Goal: Book appointment/travel/reservation

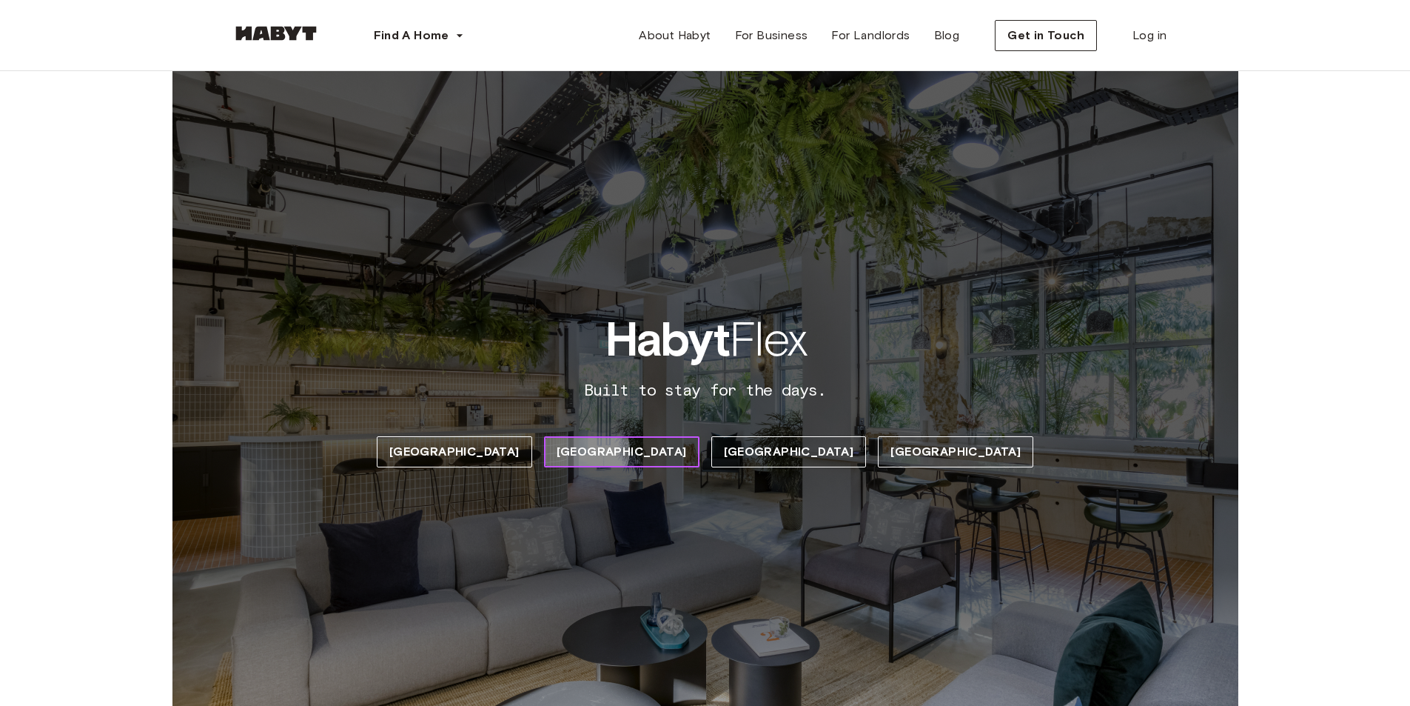
click at [646, 450] on span "[GEOGRAPHIC_DATA]" at bounding box center [622, 452] width 130 height 18
click at [644, 452] on span "[GEOGRAPHIC_DATA]" at bounding box center [622, 452] width 130 height 18
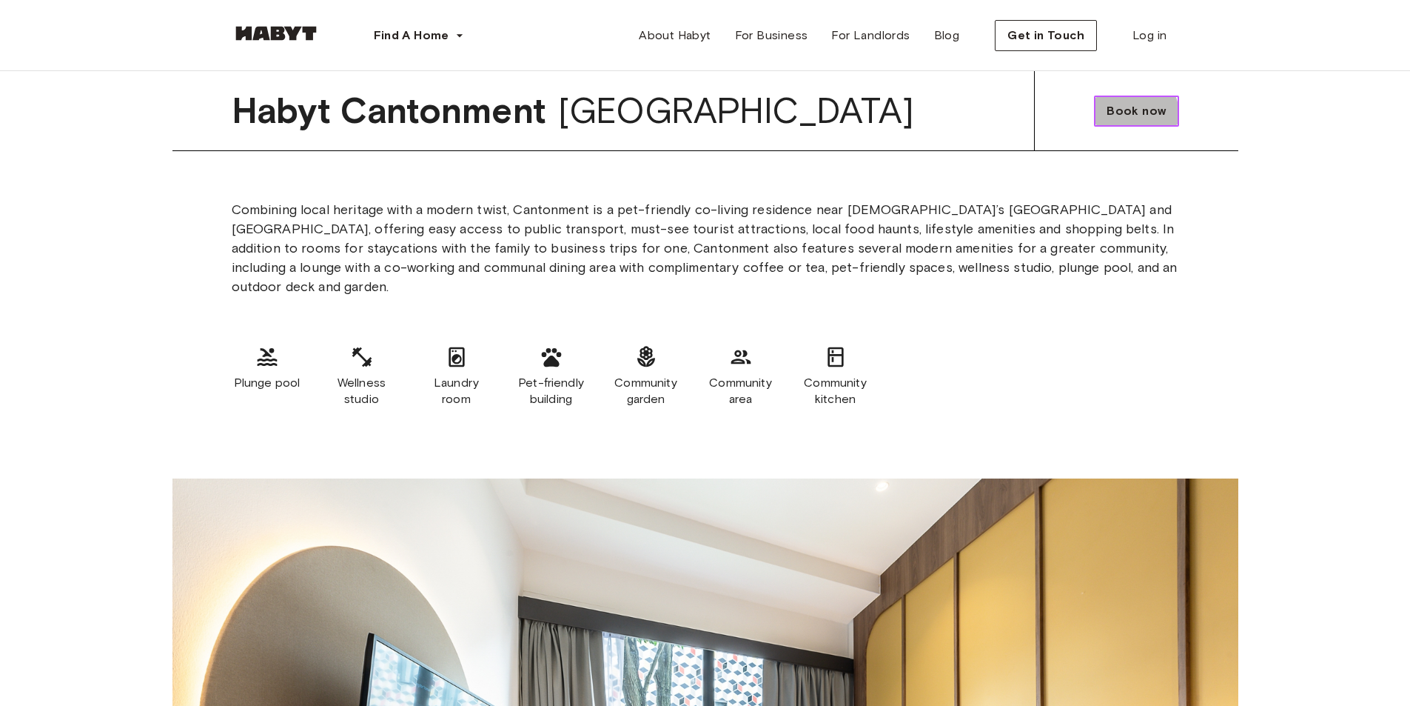
click at [1127, 117] on span "Book now" at bounding box center [1136, 111] width 59 height 18
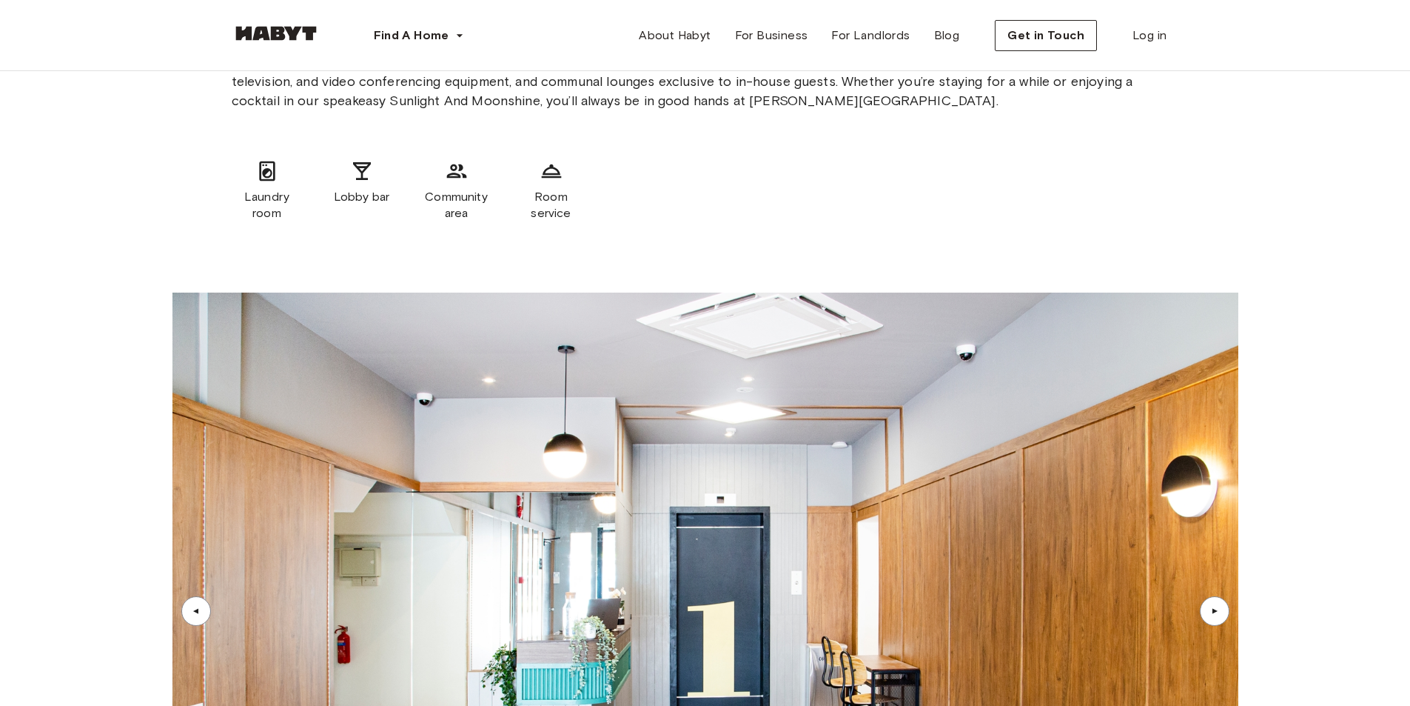
scroll to position [3672, 0]
click at [1208, 607] on div "▲" at bounding box center [1214, 611] width 15 height 9
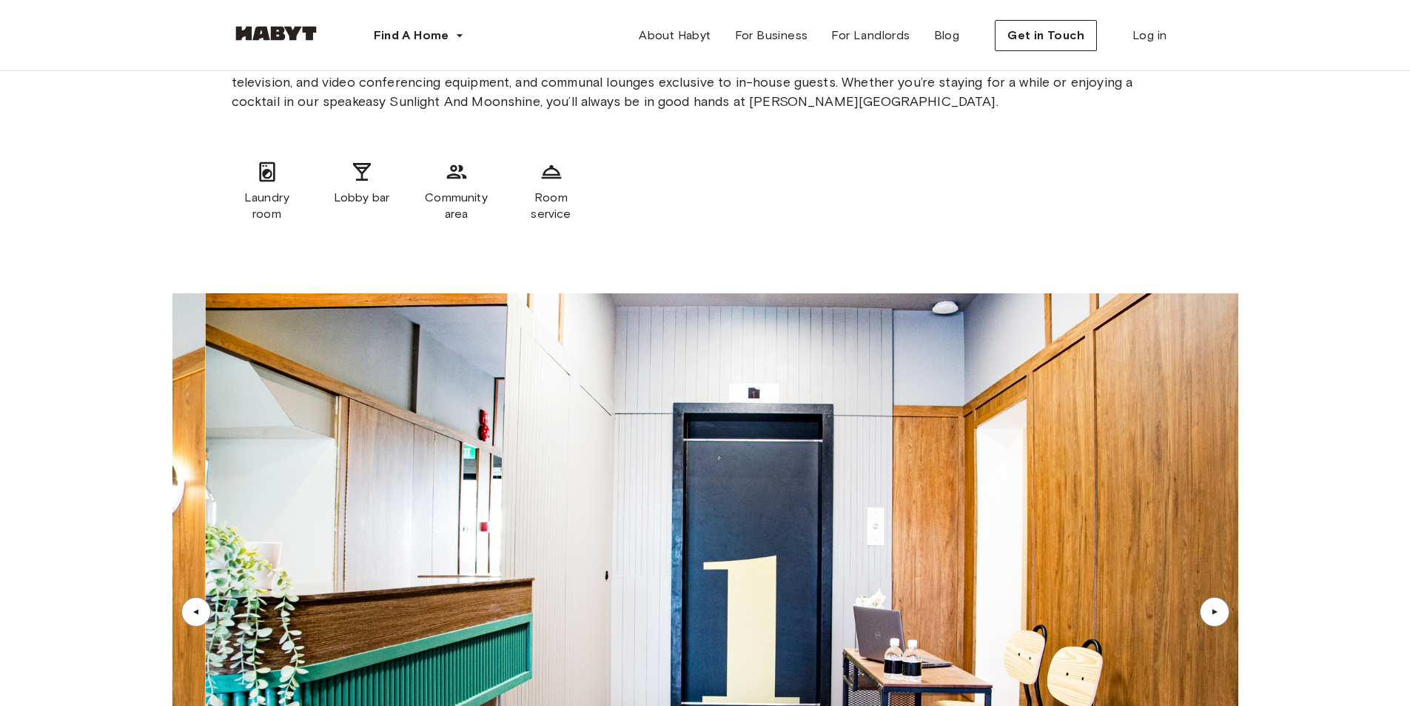
click at [1208, 607] on div "▲" at bounding box center [1214, 611] width 15 height 9
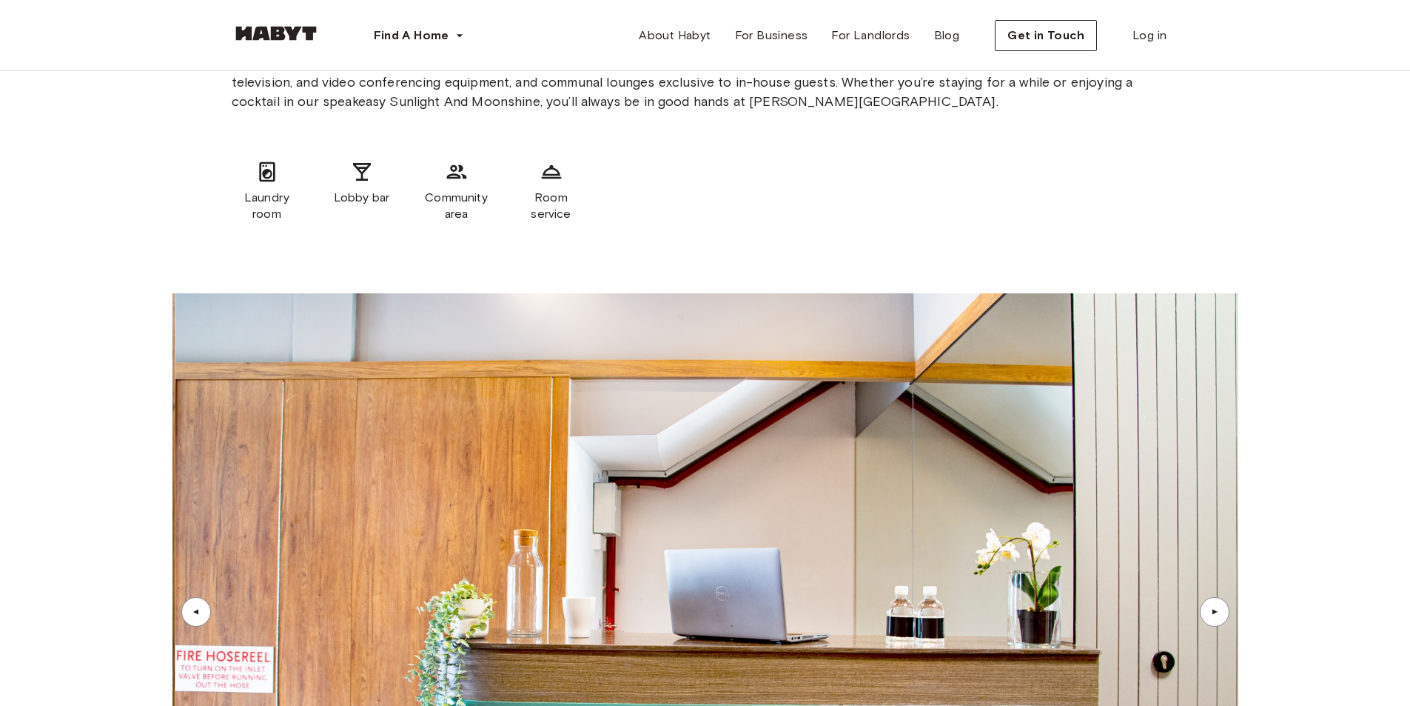
click at [1208, 607] on div "▲" at bounding box center [1214, 611] width 15 height 9
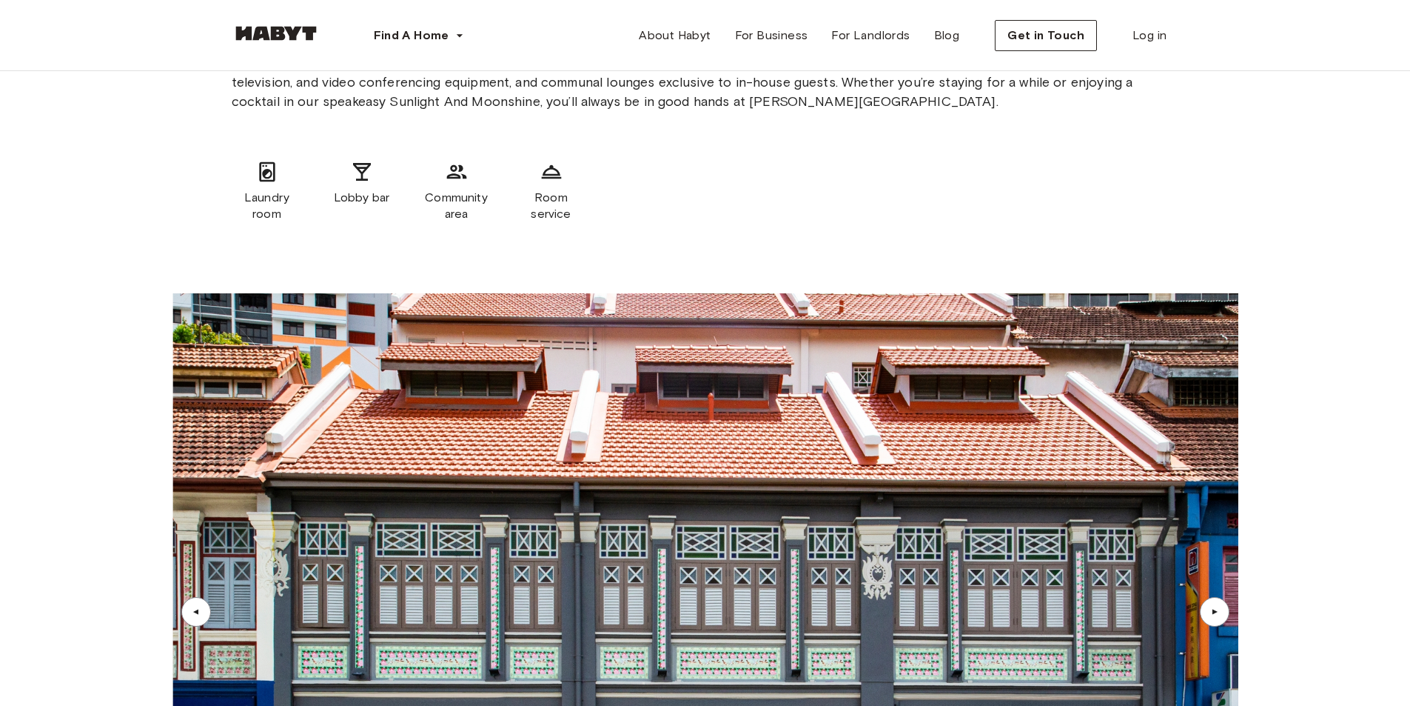
click at [1208, 607] on div "▲" at bounding box center [1214, 611] width 15 height 9
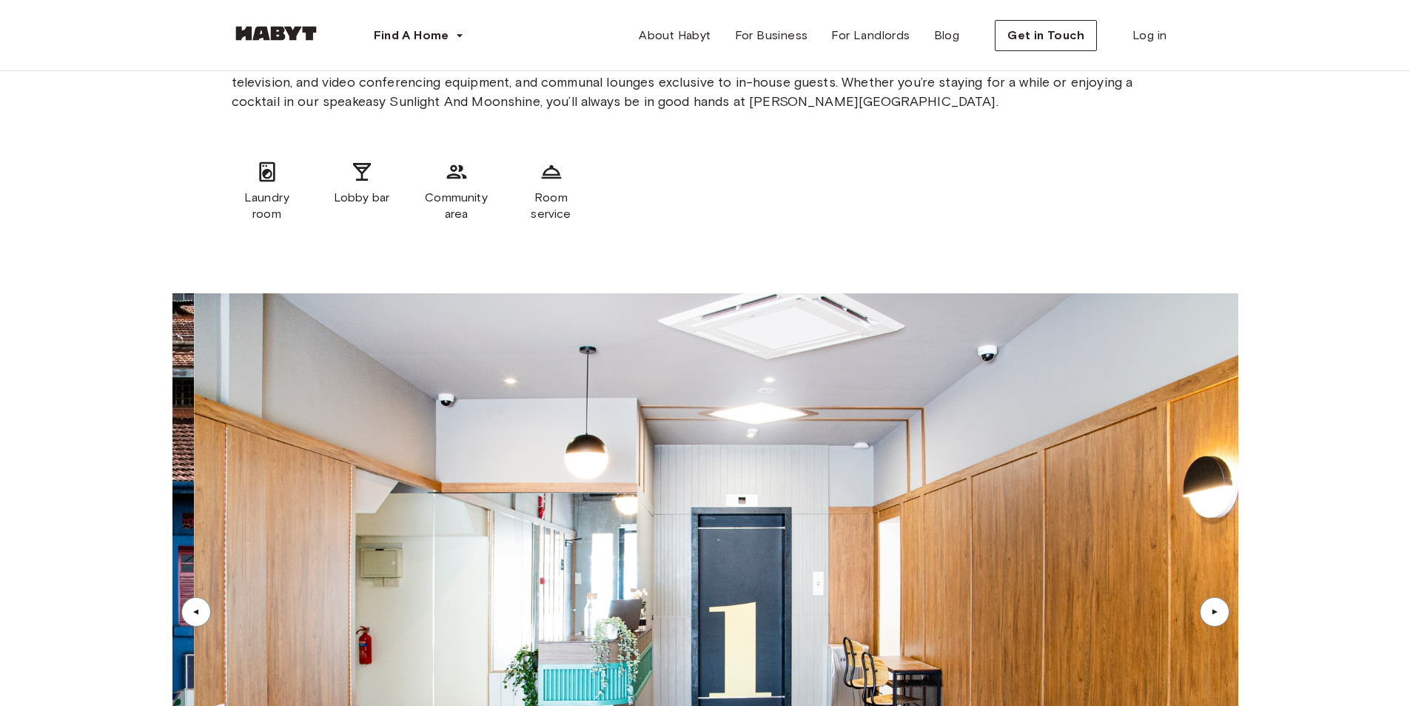
click at [1208, 607] on div "▲" at bounding box center [1214, 611] width 15 height 9
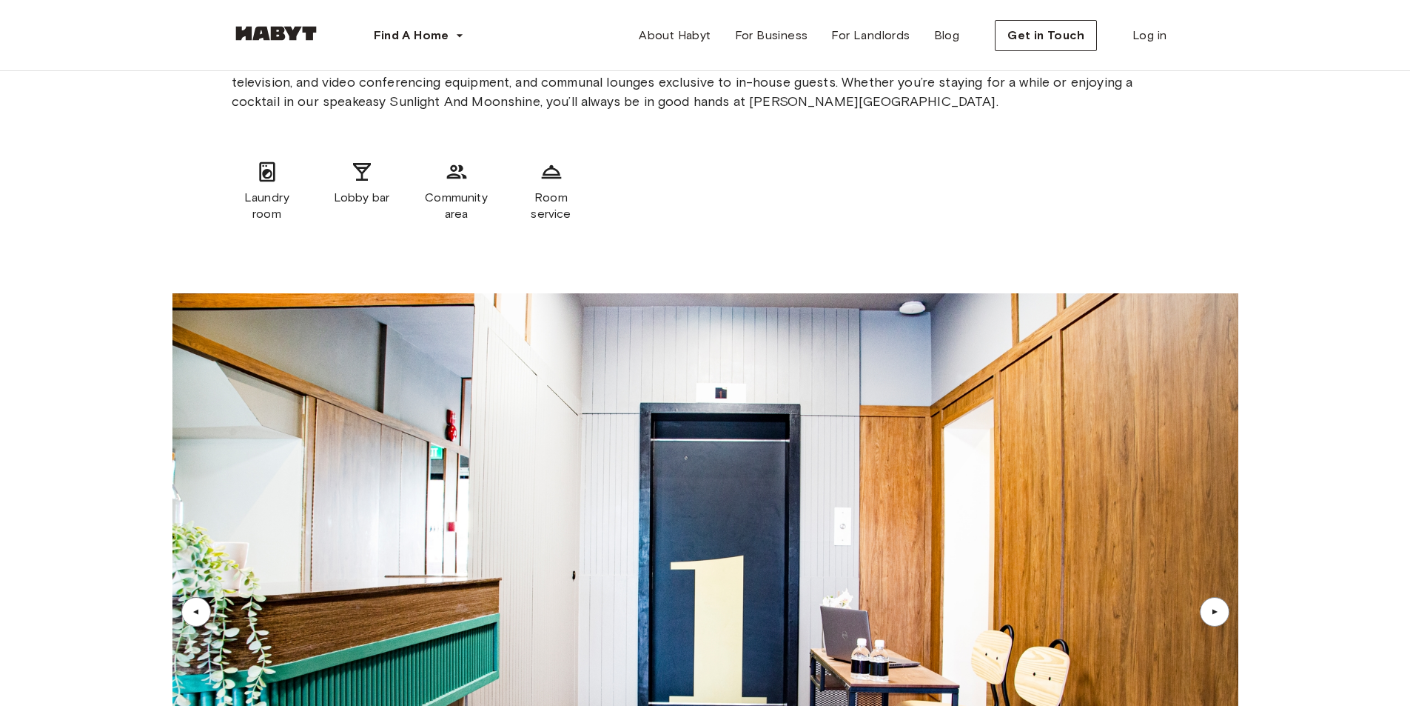
click at [1208, 607] on div "▲" at bounding box center [1214, 611] width 15 height 9
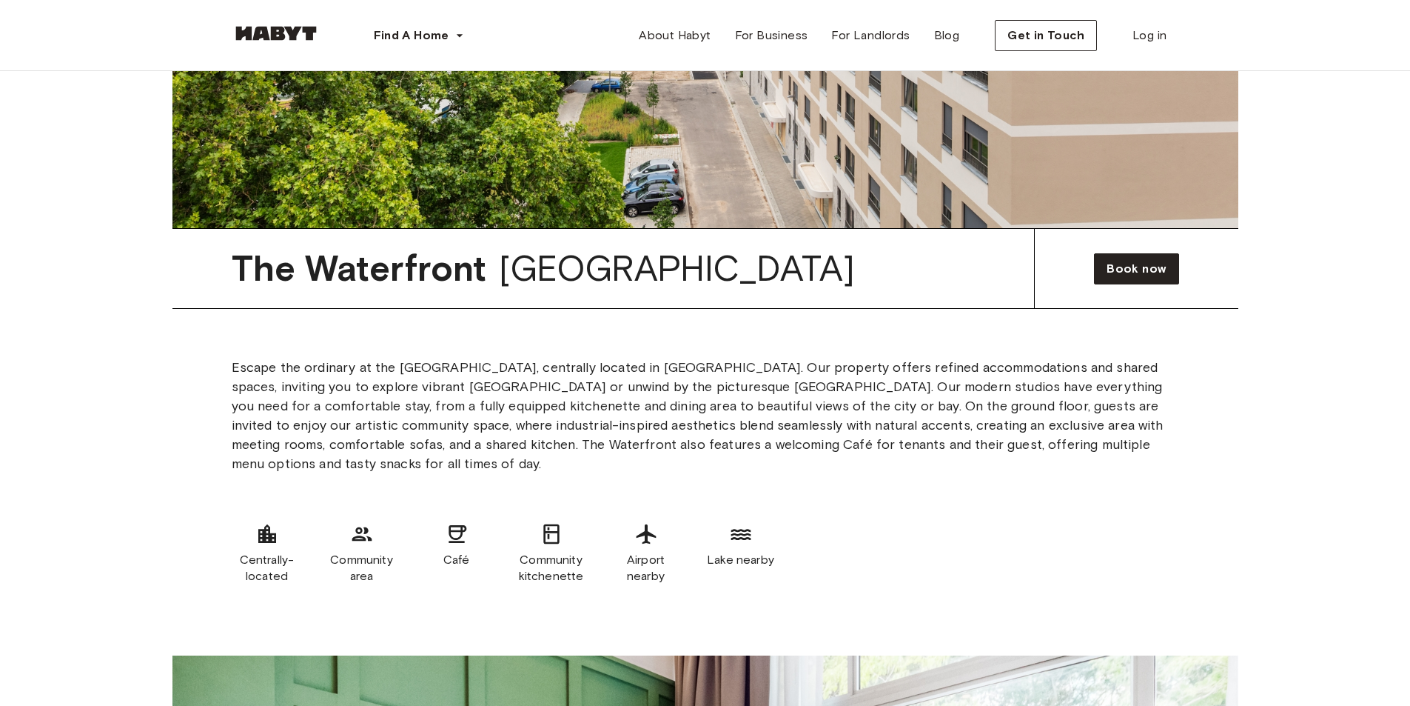
scroll to position [1007, 0]
